Goal: Task Accomplishment & Management: Manage account settings

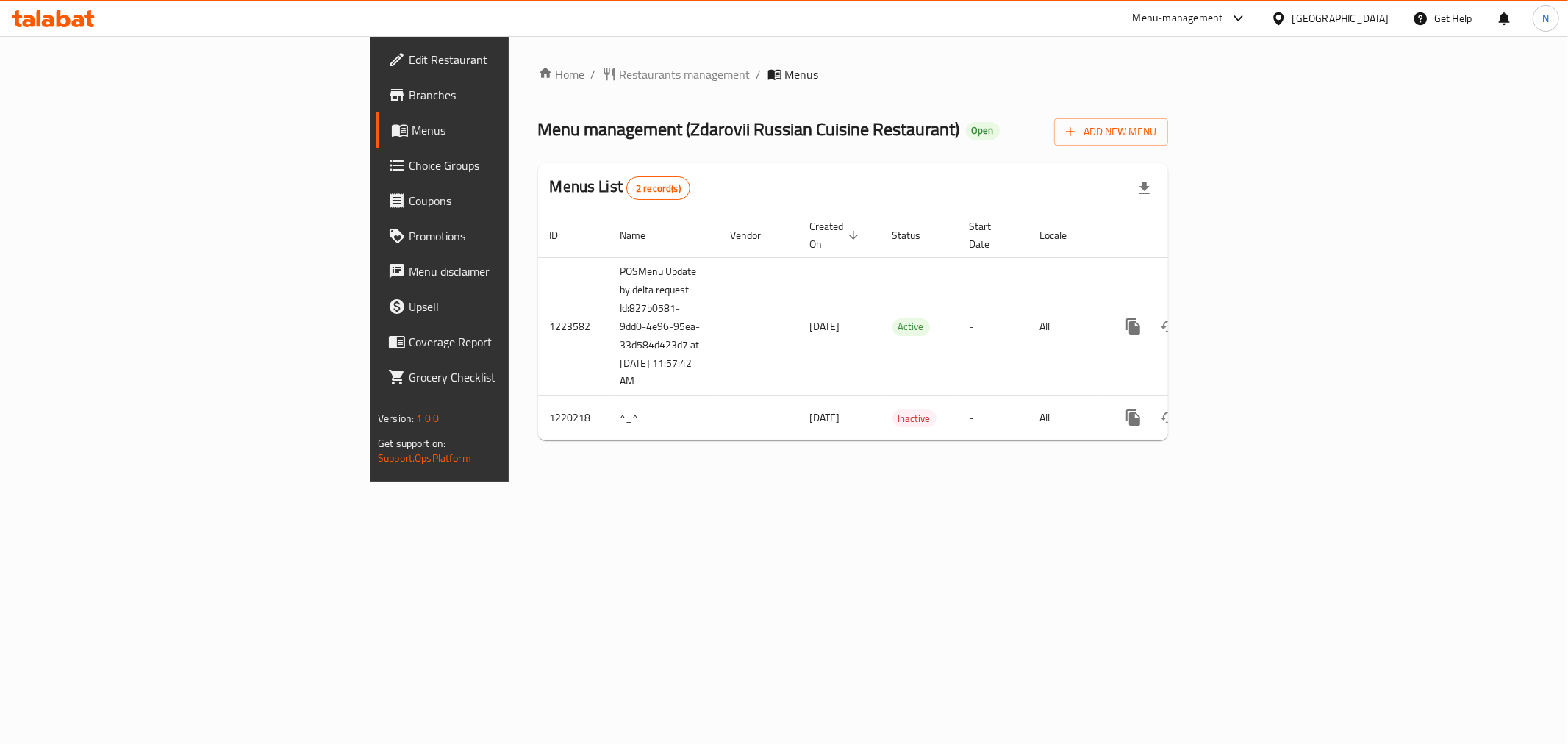
click at [895, 100] on div "Home / Restaurants management / Menus Menu management ( Zdarovii Russian Cuisin…" at bounding box center [853, 258] width 630 height 387
click at [989, 109] on div "Home / Restaurants management / Menus Menu management ( Zdarovii Russian Cuisin…" at bounding box center [853, 258] width 630 height 387
click at [409, 94] on span "Branches" at bounding box center [515, 95] width 212 height 18
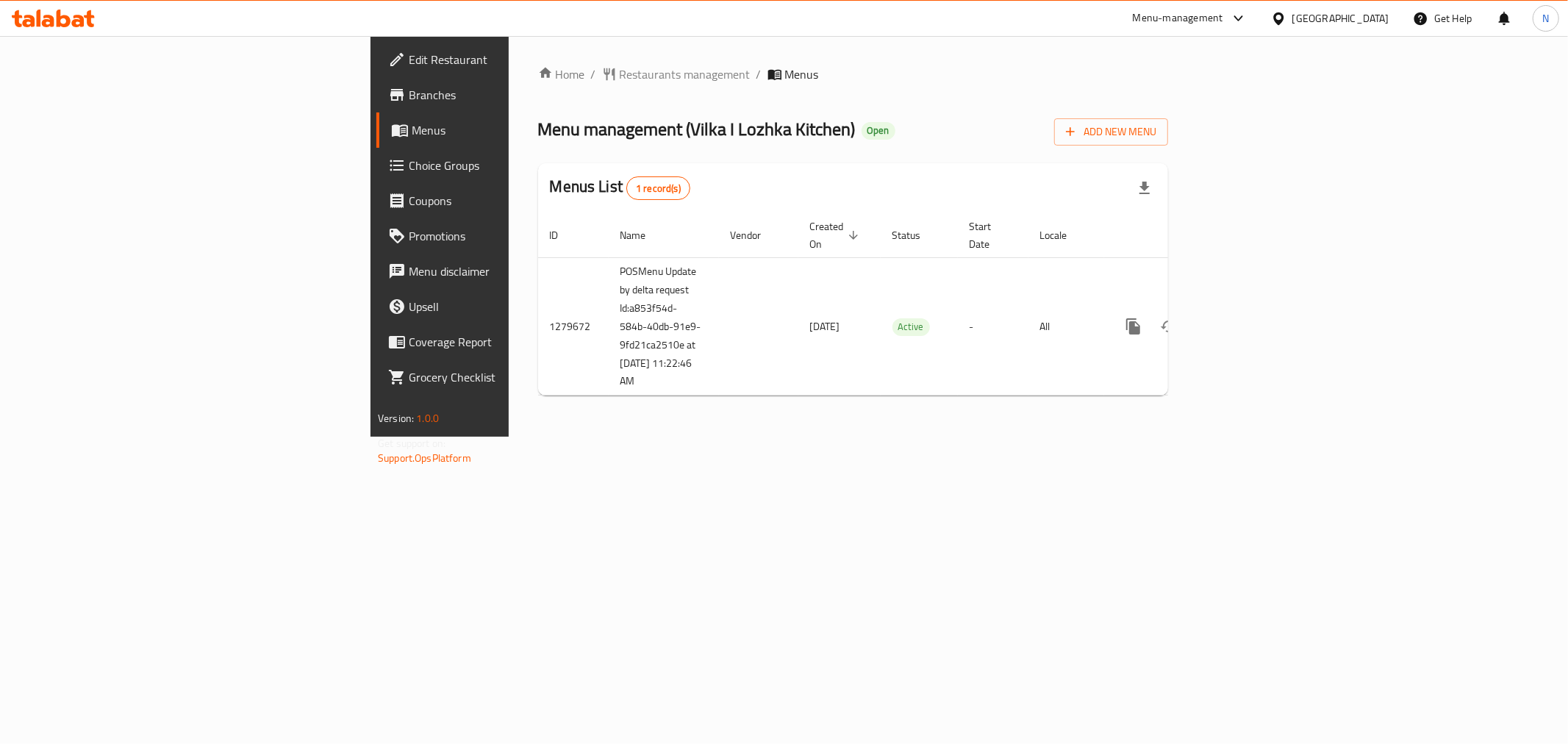
click at [831, 115] on div "Menu management ( Vilka I Lozhka Kitchen ) Open Add New Menu" at bounding box center [853, 129] width 630 height 33
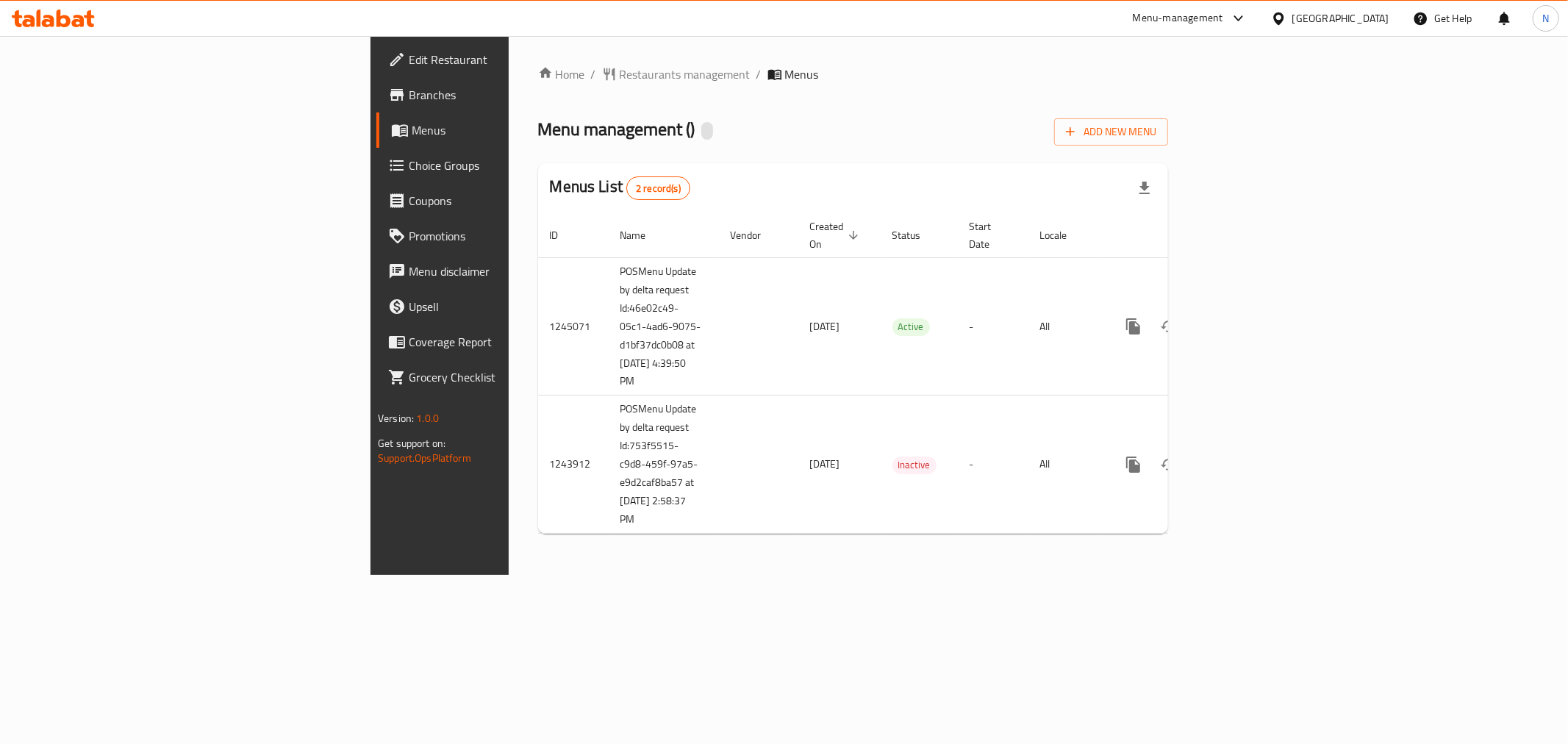
click at [851, 121] on div "Menu management ( ) Add New Menu" at bounding box center [853, 129] width 630 height 33
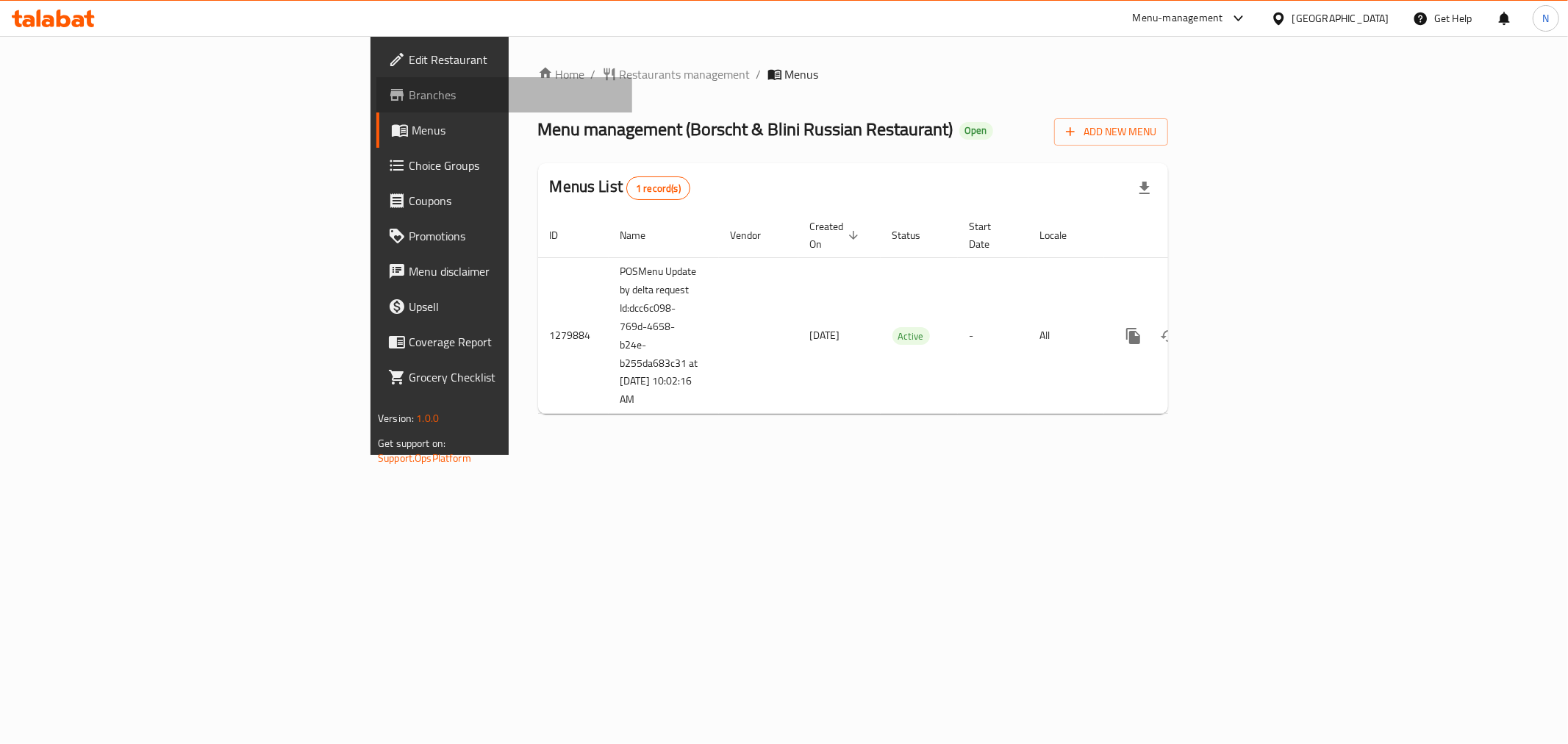
click at [376, 107] on link "Branches" at bounding box center [504, 95] width 256 height 35
